Goal: Information Seeking & Learning: Find specific fact

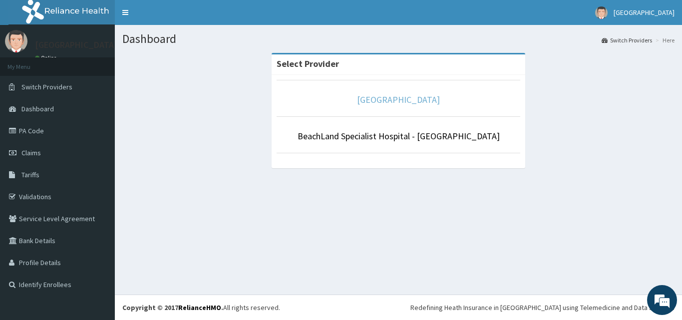
click at [378, 96] on link "[GEOGRAPHIC_DATA]" at bounding box center [398, 99] width 83 height 11
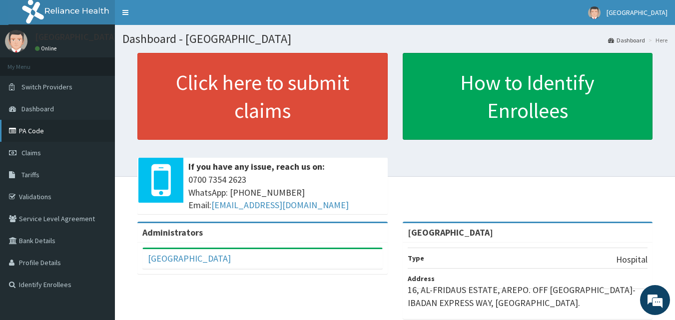
click at [28, 133] on link "PA Code" at bounding box center [57, 131] width 115 height 22
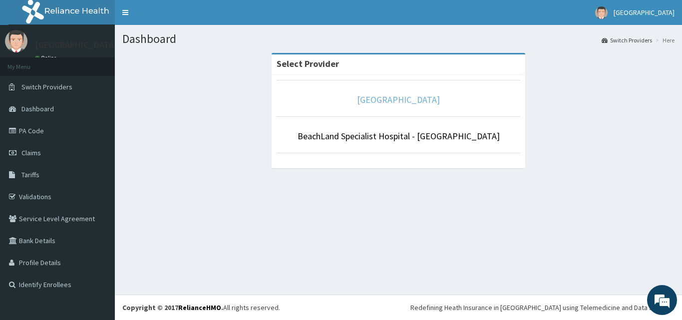
click at [382, 102] on link "[GEOGRAPHIC_DATA]" at bounding box center [398, 99] width 83 height 11
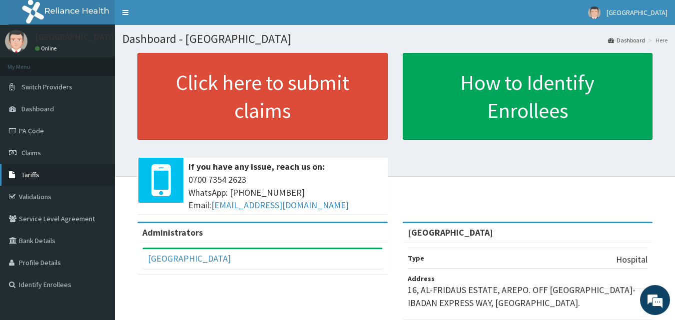
click at [34, 177] on span "Tariffs" at bounding box center [30, 174] width 18 height 9
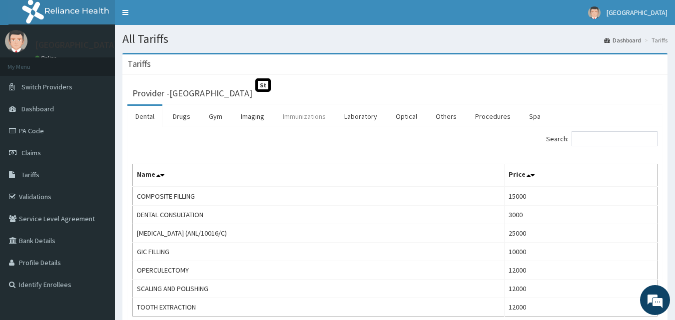
click at [317, 118] on link "Immunizations" at bounding box center [304, 116] width 59 height 21
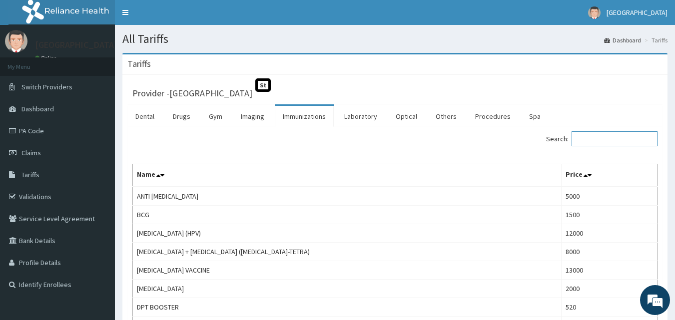
click at [596, 141] on input "Search:" at bounding box center [614, 138] width 86 height 15
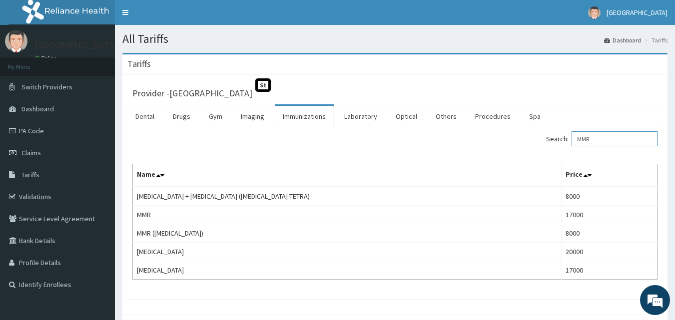
click at [622, 141] on input "MMR" at bounding box center [614, 138] width 86 height 15
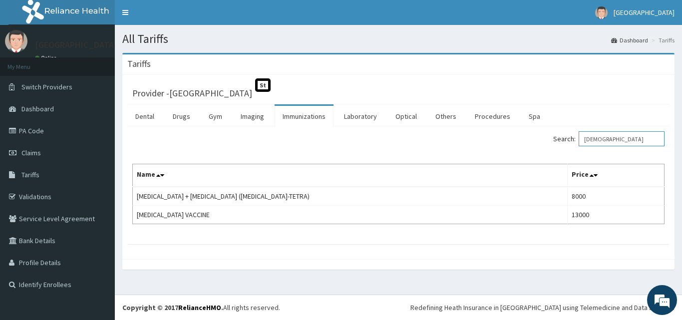
click at [610, 143] on input "[DEMOGRAPHIC_DATA]" at bounding box center [622, 138] width 86 height 15
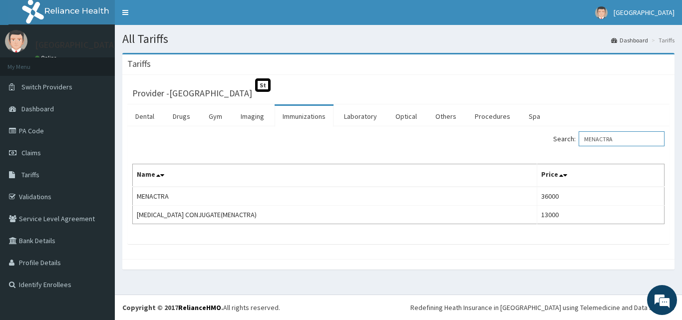
type input "MENACTRA"
